Goal: Task Accomplishment & Management: Manage account settings

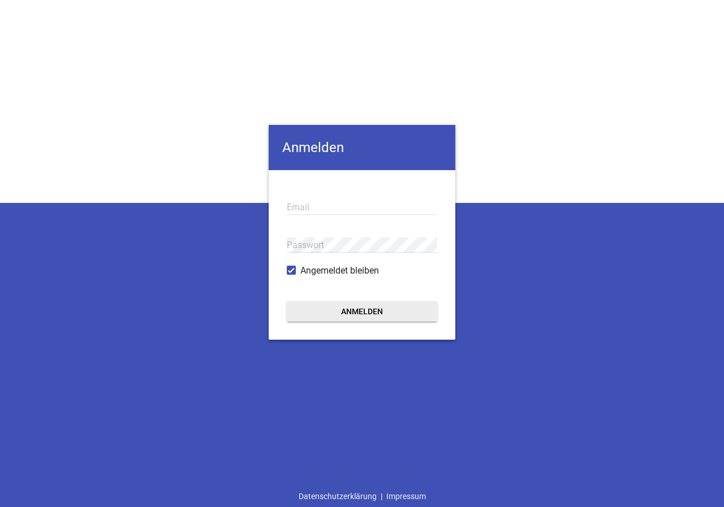
click at [311, 208] on input "email" at bounding box center [362, 207] width 150 height 15
type input "r"
type input "[EMAIL_ADDRESS][DOMAIN_NAME]"
click at [287, 302] on button "Anmelden" at bounding box center [362, 312] width 150 height 20
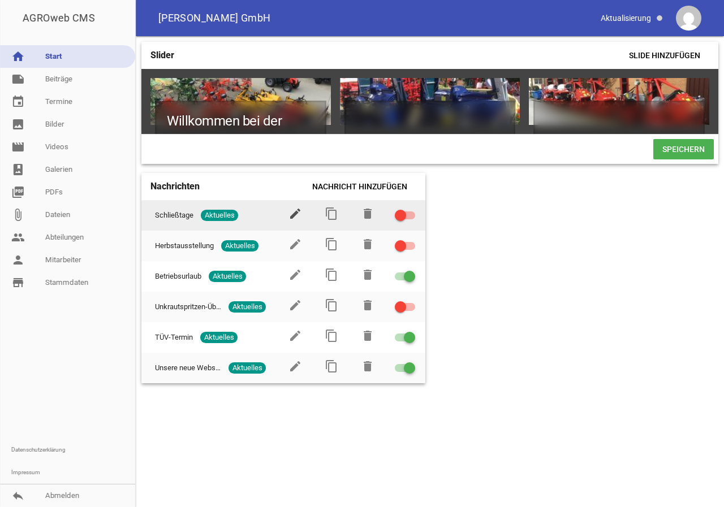
click at [297, 218] on icon "edit" at bounding box center [296, 214] width 14 height 14
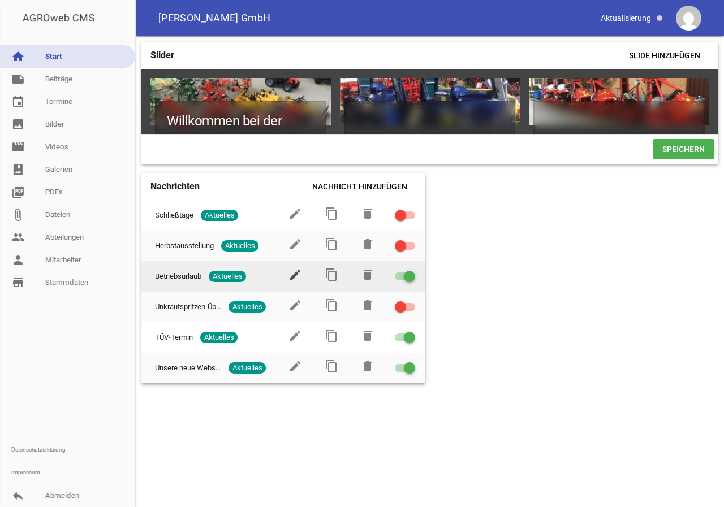
click at [294, 277] on icon "edit" at bounding box center [296, 275] width 14 height 14
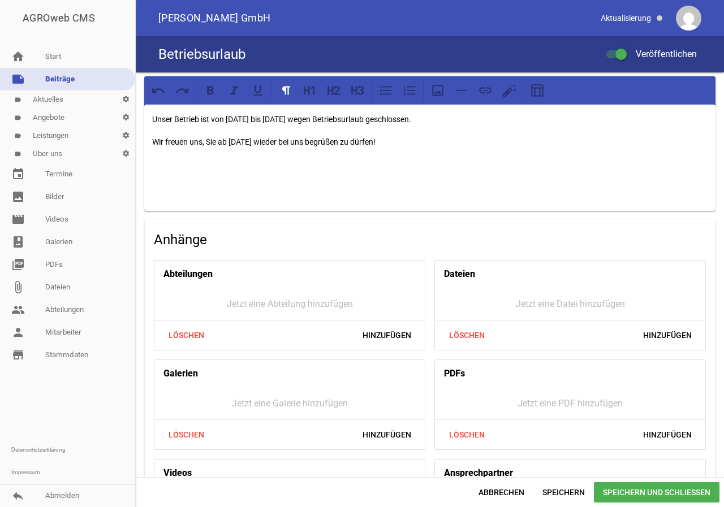
click at [612, 58] on label "Veröffentlichen" at bounding box center [651, 55] width 91 height 14
click at [622, 48] on input "Veröffentlichen" at bounding box center [622, 48] width 0 height 0
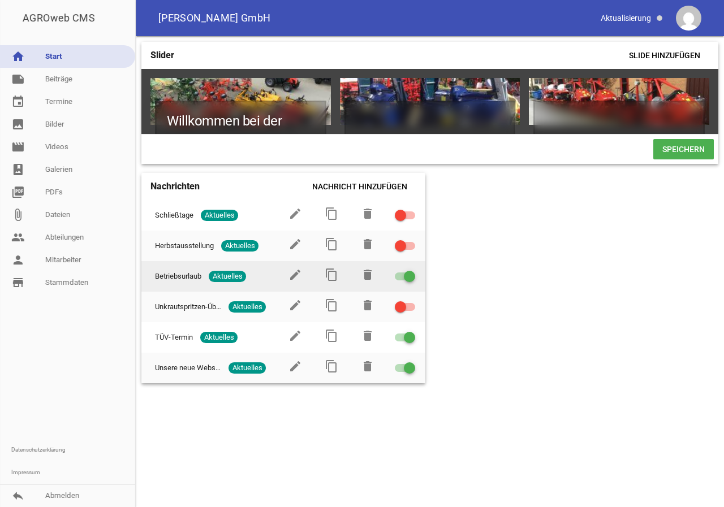
click at [410, 279] on span at bounding box center [409, 276] width 5 height 5
click at [412, 270] on input "checkbox" at bounding box center [412, 270] width 0 height 0
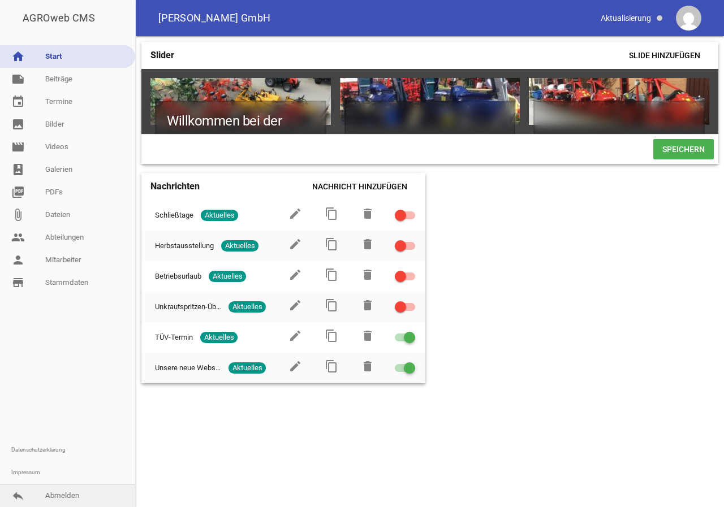
click at [63, 499] on link "reply Abmelden" at bounding box center [67, 496] width 135 height 23
